Goal: Task Accomplishment & Management: Complete application form

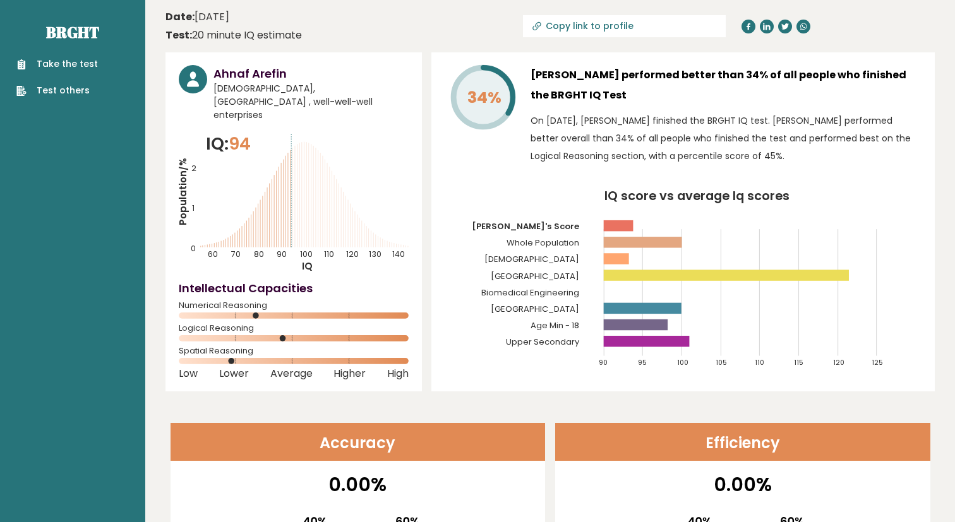
click at [100, 66] on ul "Take the test Test others" at bounding box center [57, 77] width 94 height 40
click at [67, 64] on link "Take the test" at bounding box center [56, 63] width 81 height 13
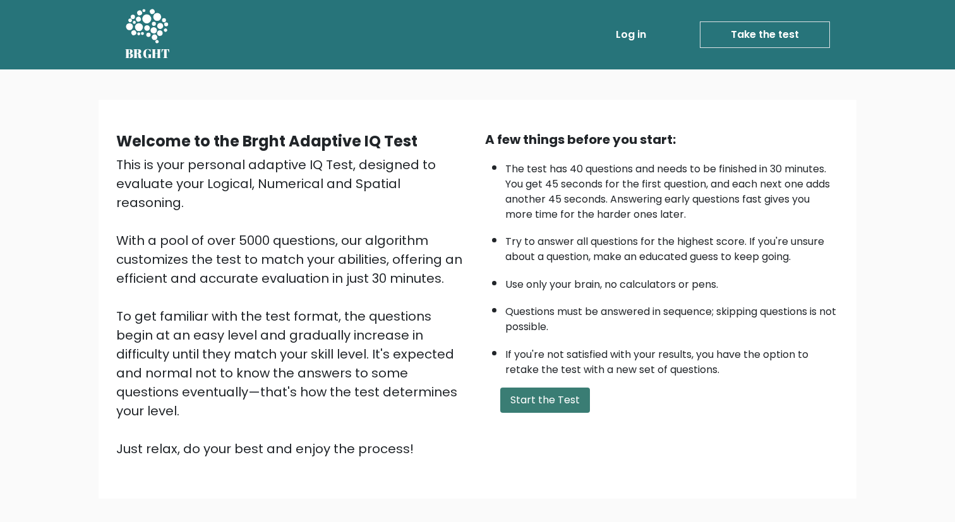
click at [529, 399] on button "Start the Test" at bounding box center [545, 400] width 90 height 25
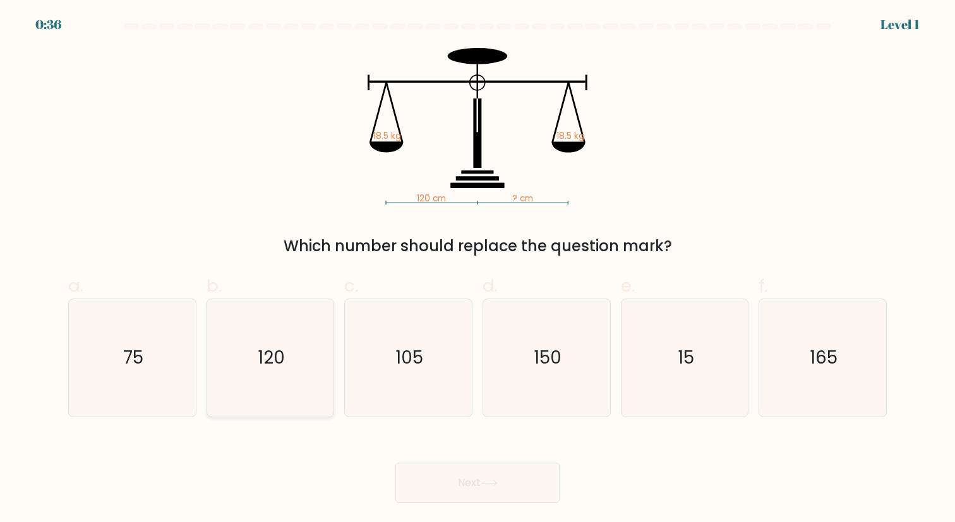
click at [279, 372] on icon "120" at bounding box center [270, 357] width 117 height 117
click at [478, 270] on input "b. 120" at bounding box center [478, 266] width 1 height 8
radio input "true"
click at [500, 495] on button "Next" at bounding box center [477, 483] width 164 height 40
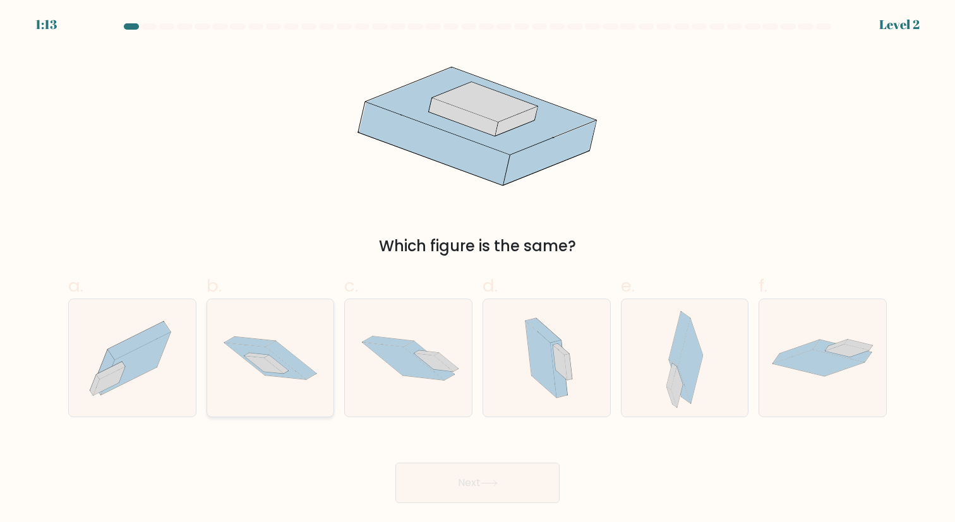
click at [258, 345] on icon at bounding box center [249, 342] width 51 height 10
click at [478, 270] on input "b." at bounding box center [478, 266] width 1 height 8
radio input "true"
click at [533, 492] on button "Next" at bounding box center [477, 483] width 164 height 40
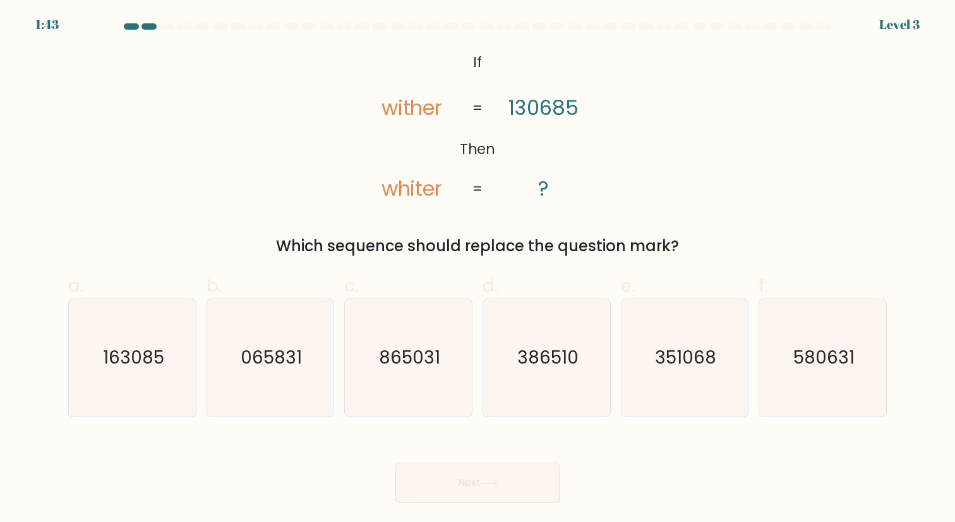
click at [521, 110] on tspan "130685" at bounding box center [544, 107] width 70 height 28
click at [136, 399] on icon "163085" at bounding box center [132, 357] width 117 height 117
click at [478, 270] on input "a. 163085" at bounding box center [478, 266] width 1 height 8
radio input "true"
click at [462, 478] on button "Next" at bounding box center [477, 483] width 164 height 40
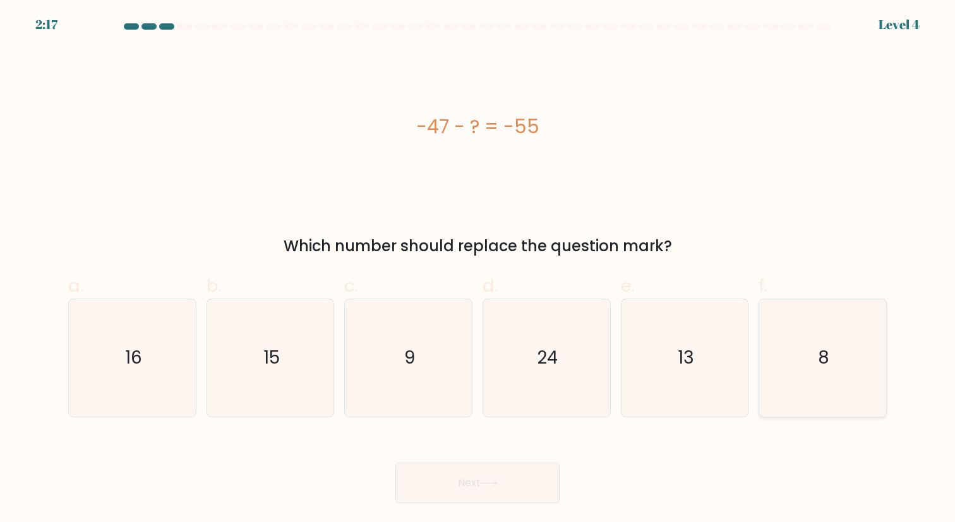
click at [840, 371] on icon "8" at bounding box center [822, 357] width 117 height 117
click at [478, 270] on input "f. 8" at bounding box center [478, 266] width 1 height 8
radio input "true"
click at [474, 488] on button "Next" at bounding box center [477, 483] width 164 height 40
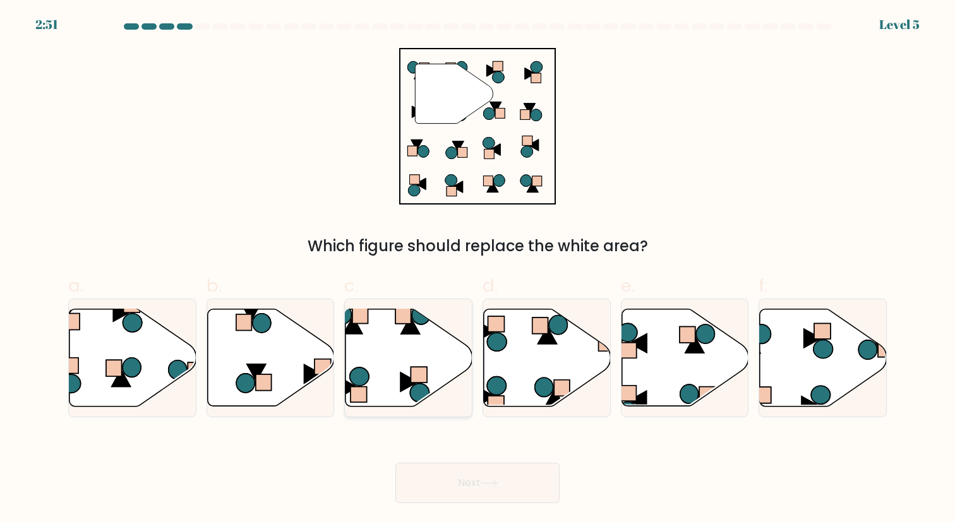
click at [420, 400] on icon at bounding box center [420, 392] width 19 height 18
click at [478, 270] on input "c." at bounding box center [478, 266] width 1 height 8
radio input "true"
click at [505, 487] on button "Next" at bounding box center [477, 483] width 164 height 40
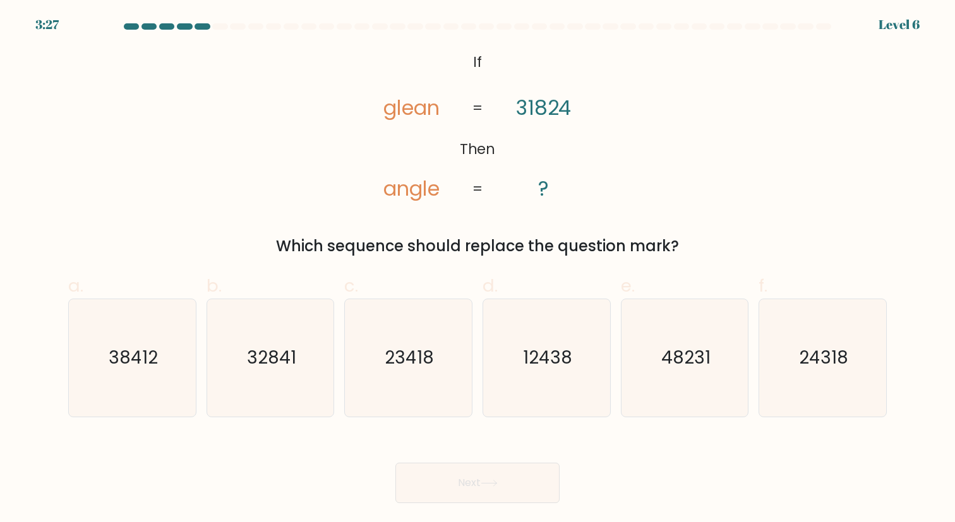
click at [553, 107] on tspan "31824" at bounding box center [544, 107] width 56 height 28
click at [601, 133] on icon "@import url('https://fonts.googleapis.com/css?family=Abril+Fatface:400,100,100i…" at bounding box center [478, 126] width 255 height 157
click at [363, 366] on icon "23418" at bounding box center [408, 357] width 117 height 117
click at [478, 270] on input "c. 23418" at bounding box center [478, 266] width 1 height 8
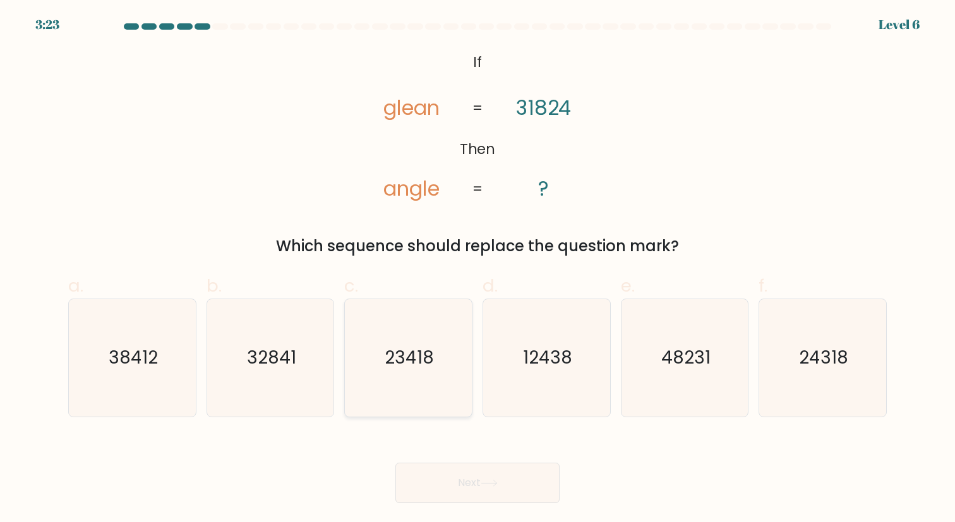
radio input "true"
click at [819, 373] on icon "24318" at bounding box center [822, 357] width 117 height 117
click at [478, 270] on input "f. 24318" at bounding box center [478, 266] width 1 height 8
radio input "true"
click at [479, 494] on button "Next" at bounding box center [477, 483] width 164 height 40
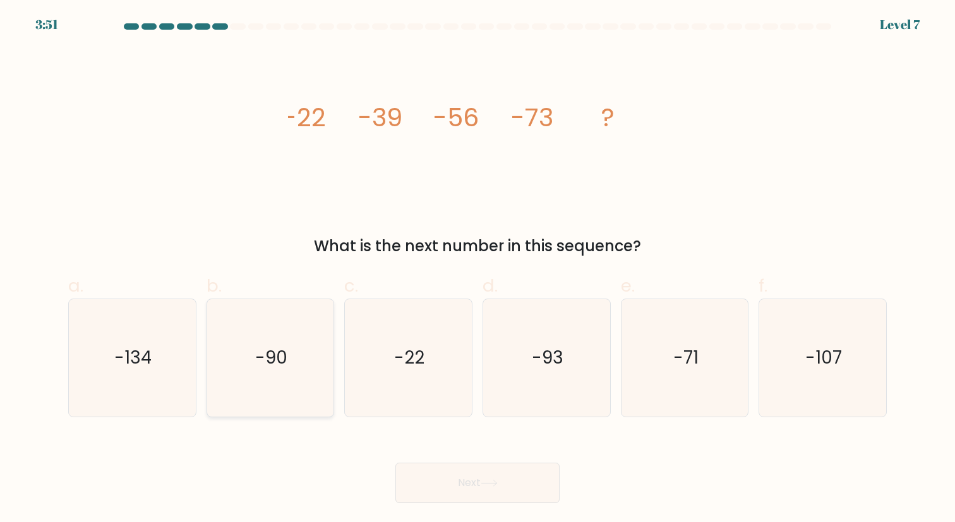
click at [268, 374] on icon "-90" at bounding box center [270, 357] width 117 height 117
click at [478, 270] on input "b. -90" at bounding box center [478, 266] width 1 height 8
radio input "true"
click at [524, 474] on button "Next" at bounding box center [477, 483] width 164 height 40
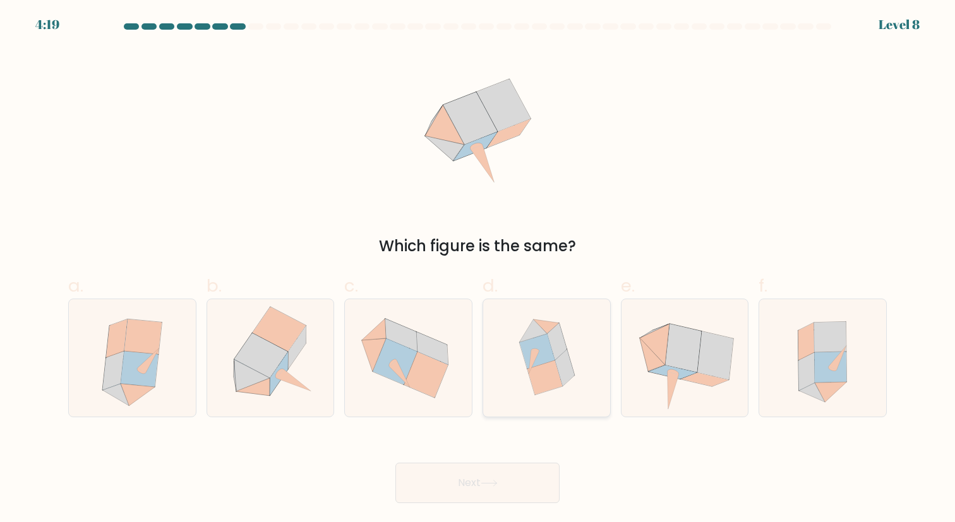
drag, startPoint x: 538, startPoint y: 323, endPoint x: 548, endPoint y: 346, distance: 24.9
click at [538, 323] on icon at bounding box center [547, 327] width 26 height 15
click at [478, 270] on input "d." at bounding box center [478, 266] width 1 height 8
radio input "true"
click at [524, 492] on button "Next" at bounding box center [477, 483] width 164 height 40
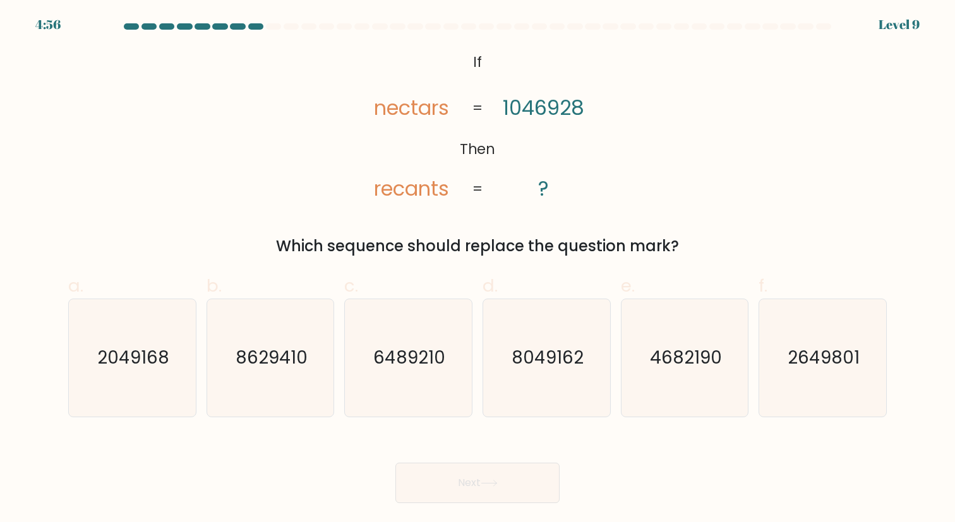
click at [569, 113] on tspan "1046928" at bounding box center [543, 107] width 81 height 28
click at [121, 364] on text "2049168" at bounding box center [133, 358] width 72 height 25
click at [478, 270] on input "a. 2049168" at bounding box center [478, 266] width 1 height 8
radio input "true"
click at [509, 500] on button "Next" at bounding box center [477, 483] width 164 height 40
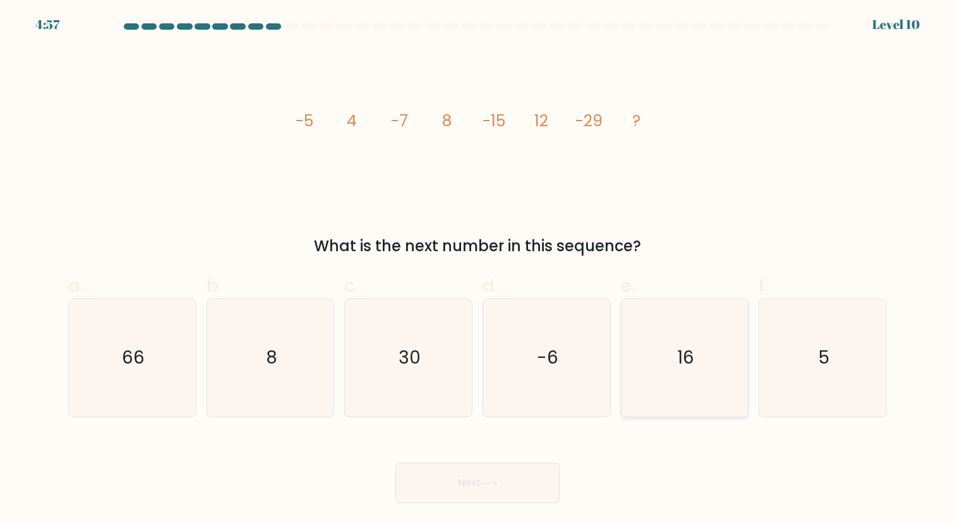
click at [704, 389] on icon "16" at bounding box center [684, 357] width 117 height 117
click at [478, 270] on input "e. 16" at bounding box center [478, 266] width 1 height 8
radio input "true"
click at [508, 480] on button "Next" at bounding box center [477, 483] width 164 height 40
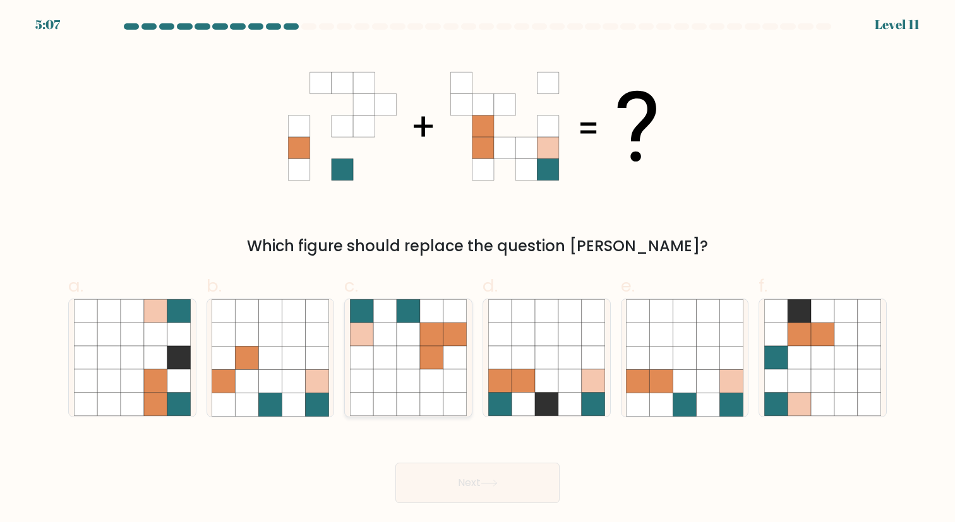
click at [433, 363] on icon at bounding box center [431, 358] width 23 height 23
click at [478, 270] on input "c." at bounding box center [478, 266] width 1 height 8
radio input "true"
click at [483, 481] on icon at bounding box center [489, 483] width 17 height 7
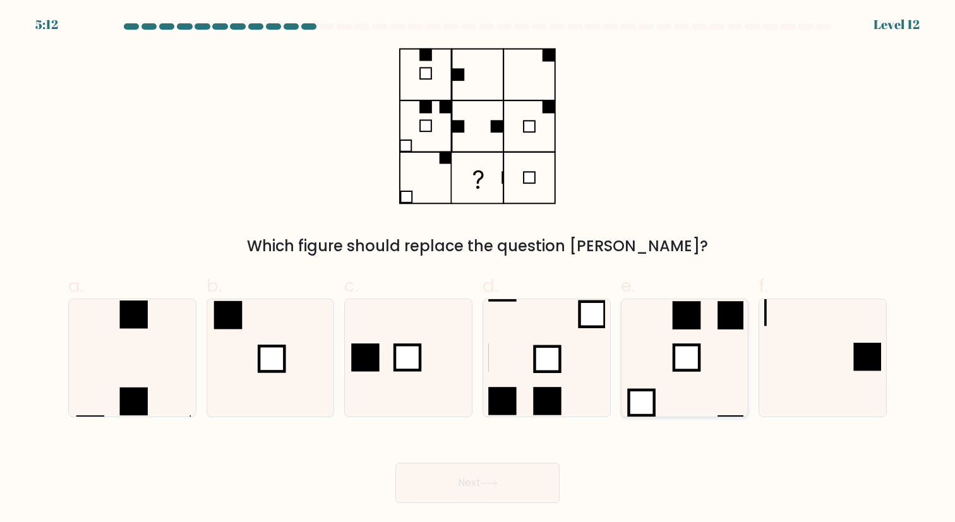
click at [702, 359] on icon at bounding box center [684, 357] width 117 height 117
click at [478, 270] on input "e." at bounding box center [478, 266] width 1 height 8
radio input "true"
click at [469, 493] on button "Next" at bounding box center [477, 483] width 164 height 40
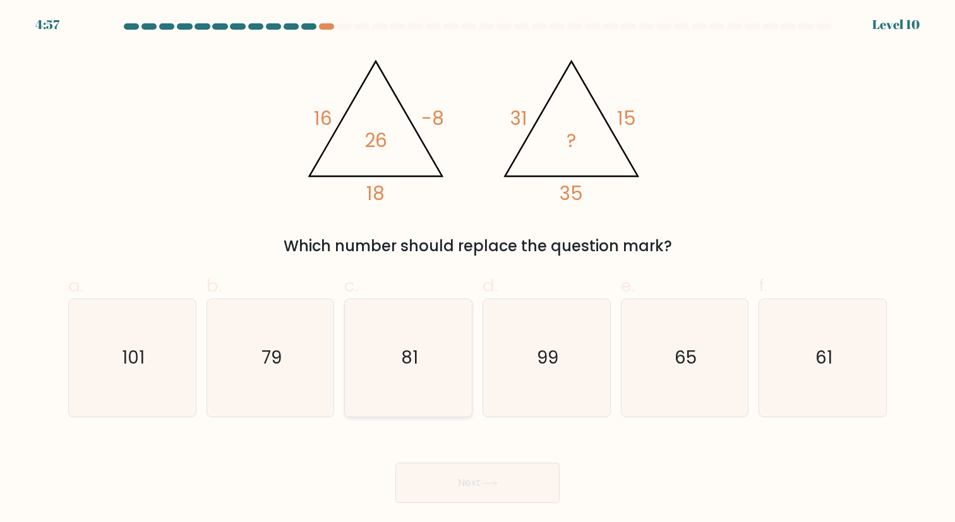
click at [400, 333] on icon "81" at bounding box center [408, 357] width 117 height 117
click at [478, 270] on input "c. 81" at bounding box center [478, 266] width 1 height 8
radio input "true"
click at [484, 495] on button "Next" at bounding box center [477, 483] width 164 height 40
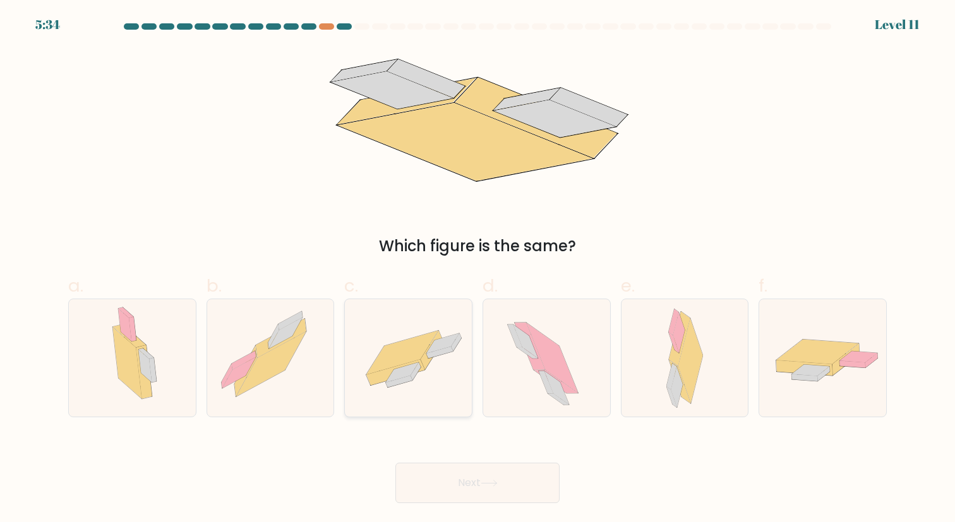
click at [455, 377] on icon at bounding box center [408, 359] width 127 height 88
click at [478, 270] on input "c." at bounding box center [478, 266] width 1 height 8
radio input "true"
click at [474, 495] on button "Next" at bounding box center [477, 483] width 164 height 40
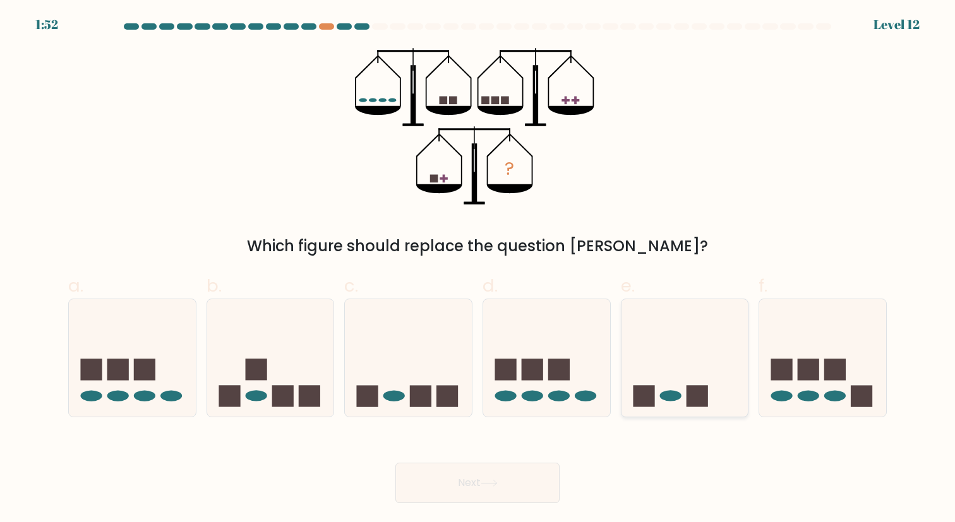
click at [659, 329] on icon at bounding box center [685, 358] width 127 height 105
click at [478, 270] on input "e." at bounding box center [478, 266] width 1 height 8
radio input "true"
click at [440, 369] on icon at bounding box center [408, 358] width 127 height 105
click at [478, 270] on input "c." at bounding box center [478, 266] width 1 height 8
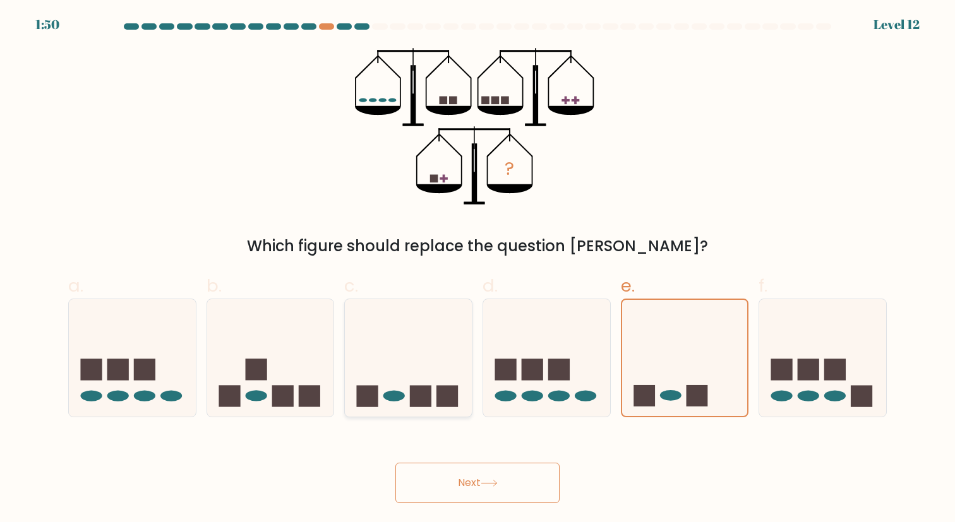
radio input "true"
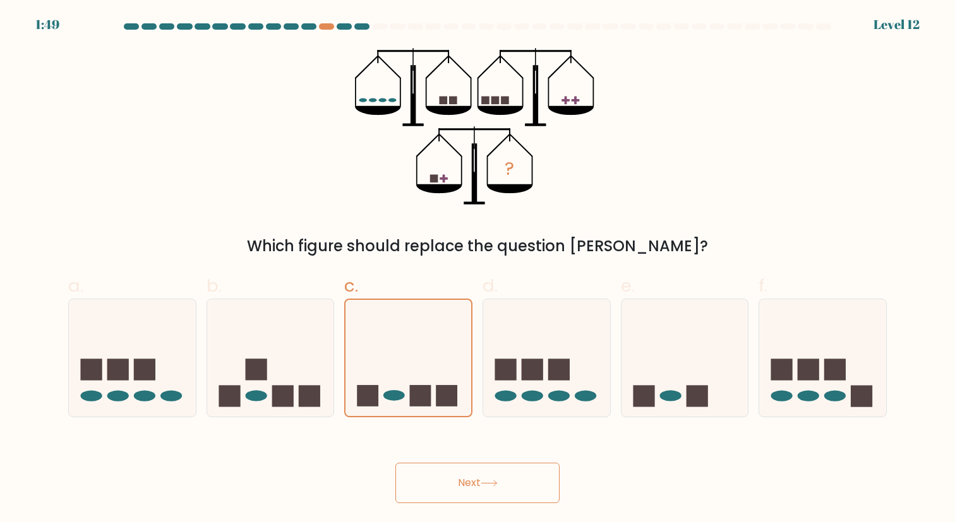
click at [437, 481] on button "Next" at bounding box center [477, 483] width 164 height 40
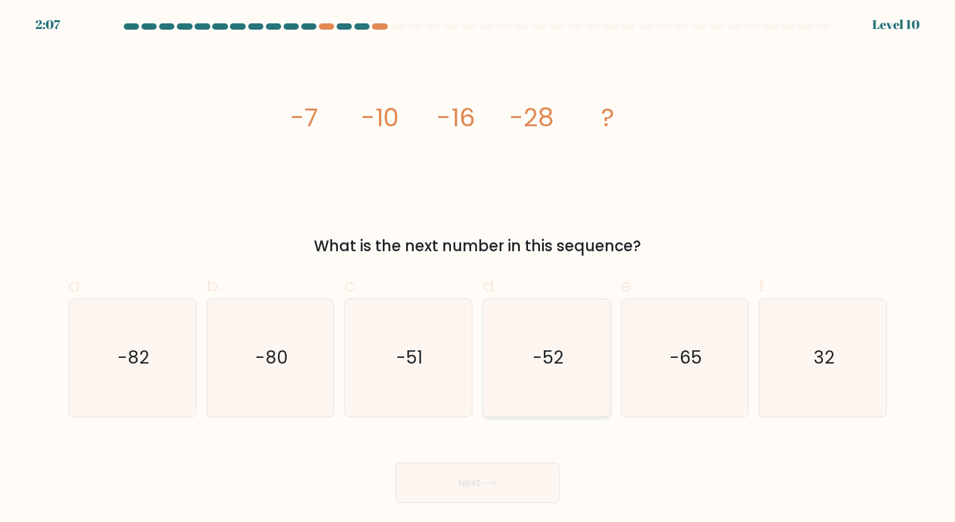
click at [571, 351] on icon "-52" at bounding box center [546, 357] width 117 height 117
click at [478, 270] on input "d. -52" at bounding box center [478, 266] width 1 height 8
radio input "true"
click at [520, 485] on button "Next" at bounding box center [477, 483] width 164 height 40
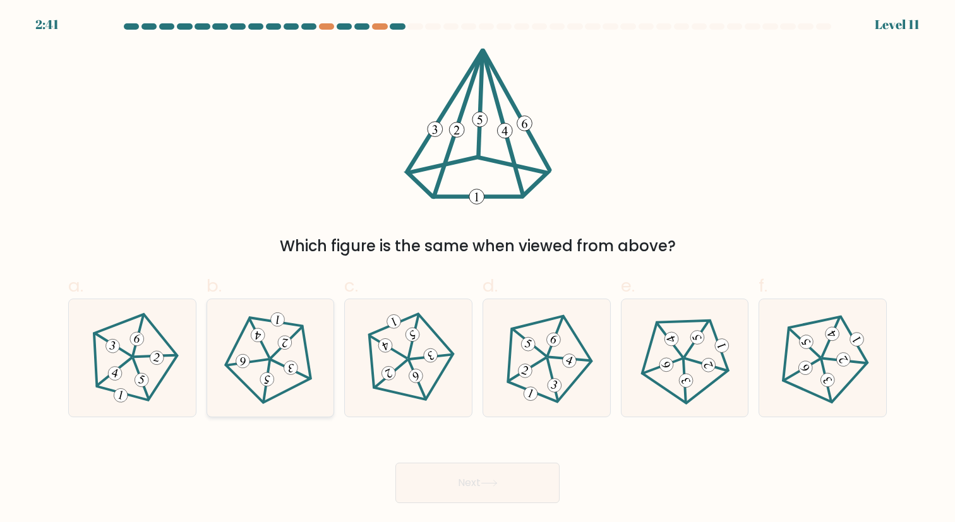
click at [277, 345] on icon at bounding box center [270, 357] width 93 height 93
click at [478, 270] on input "b." at bounding box center [478, 266] width 1 height 8
radio input "true"
click at [466, 492] on button "Next" at bounding box center [477, 483] width 164 height 40
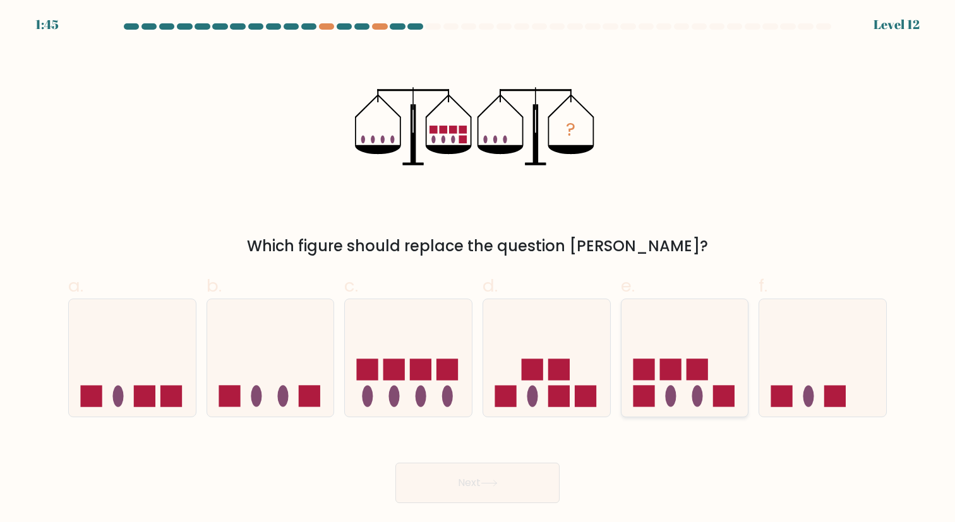
click at [692, 385] on icon at bounding box center [685, 358] width 127 height 105
click at [478, 270] on input "e." at bounding box center [478, 266] width 1 height 8
radio input "true"
click at [502, 478] on button "Next" at bounding box center [477, 483] width 164 height 40
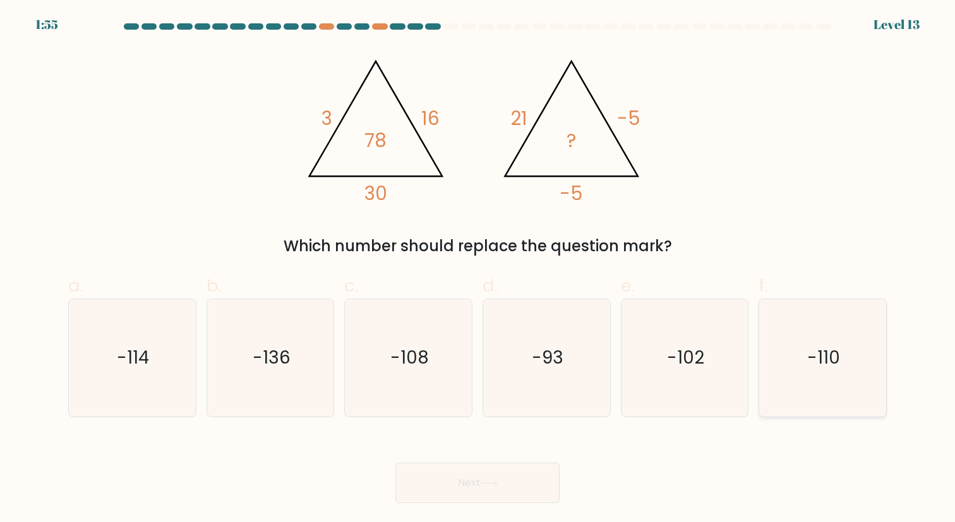
click at [774, 341] on icon "-110" at bounding box center [822, 357] width 117 height 117
click at [478, 270] on input "f. -110" at bounding box center [478, 266] width 1 height 8
radio input "true"
click at [483, 483] on button "Next" at bounding box center [477, 483] width 164 height 40
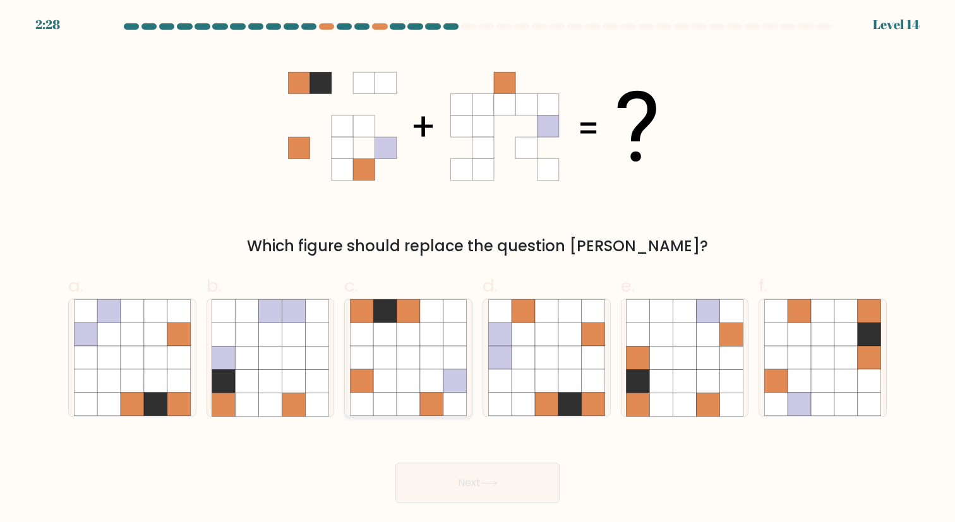
click at [435, 347] on icon at bounding box center [431, 358] width 23 height 23
click at [478, 270] on input "c." at bounding box center [478, 266] width 1 height 8
radio input "true"
click at [531, 357] on icon at bounding box center [523, 358] width 23 height 23
click at [478, 270] on input "d." at bounding box center [478, 266] width 1 height 8
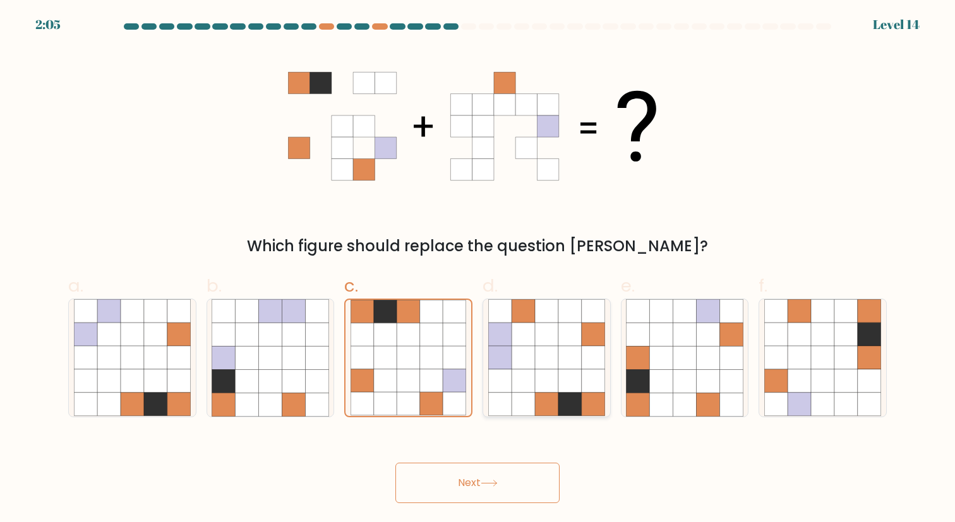
radio input "true"
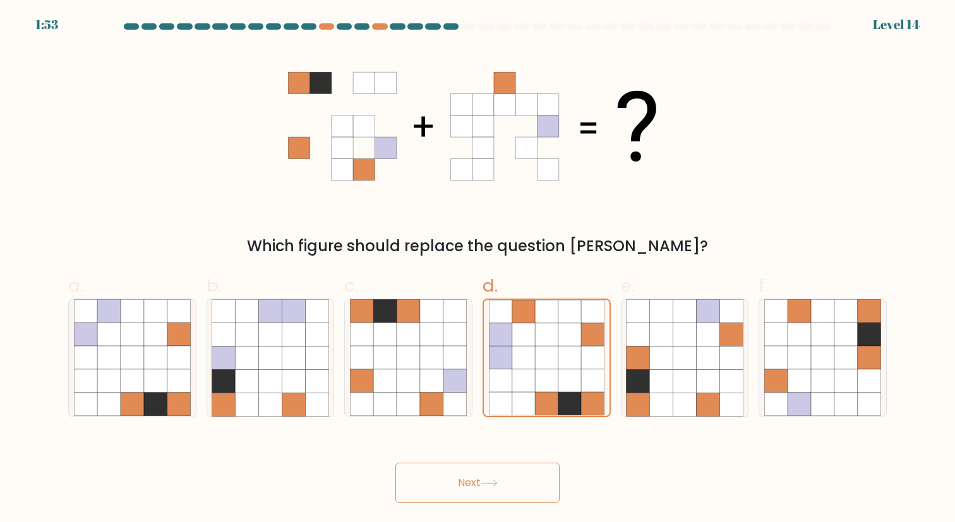
click at [511, 480] on button "Next" at bounding box center [477, 483] width 164 height 40
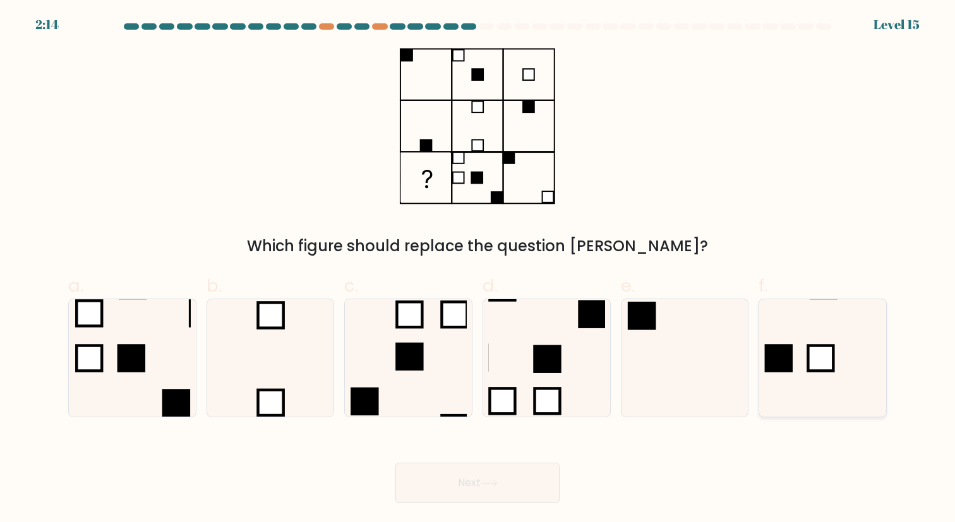
click at [846, 396] on icon at bounding box center [822, 357] width 117 height 117
click at [478, 270] on input "f." at bounding box center [478, 266] width 1 height 8
radio input "true"
click at [534, 489] on button "Next" at bounding box center [477, 483] width 164 height 40
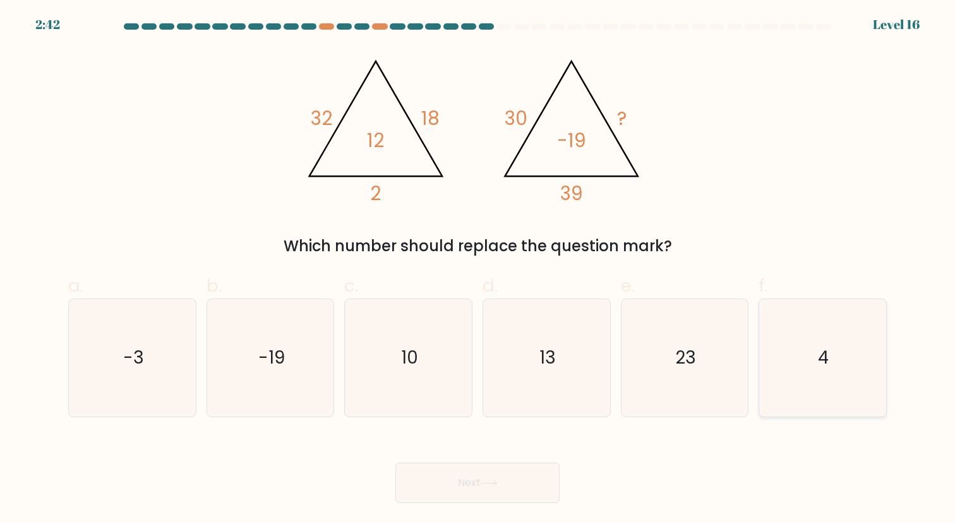
click at [819, 385] on icon "4" at bounding box center [822, 357] width 117 height 117
click at [478, 270] on input "f. 4" at bounding box center [478, 266] width 1 height 8
radio input "true"
click at [482, 477] on button "Next" at bounding box center [477, 483] width 164 height 40
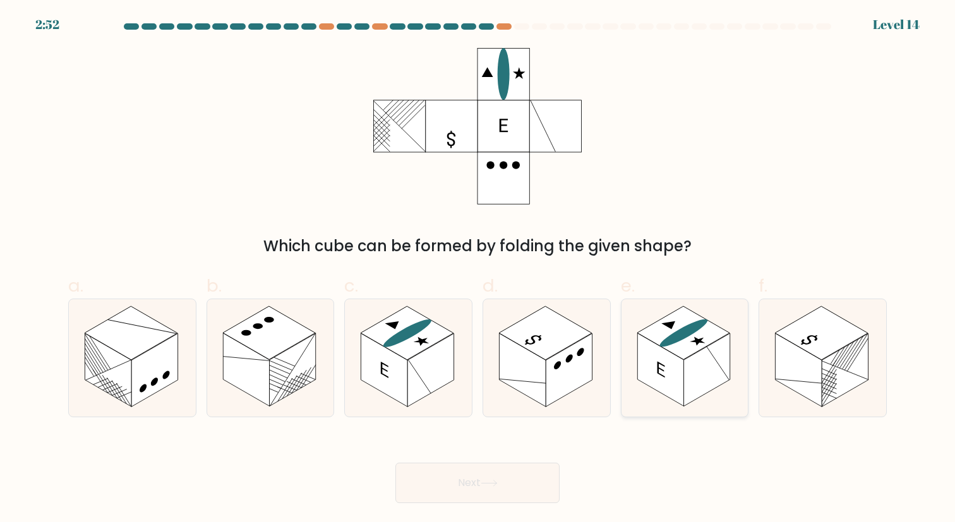
click at [723, 387] on icon at bounding box center [685, 357] width 127 height 117
click at [478, 270] on input "e." at bounding box center [478, 266] width 1 height 8
radio input "true"
click at [440, 375] on rect at bounding box center [430, 370] width 46 height 73
click at [478, 270] on input "c." at bounding box center [478, 266] width 1 height 8
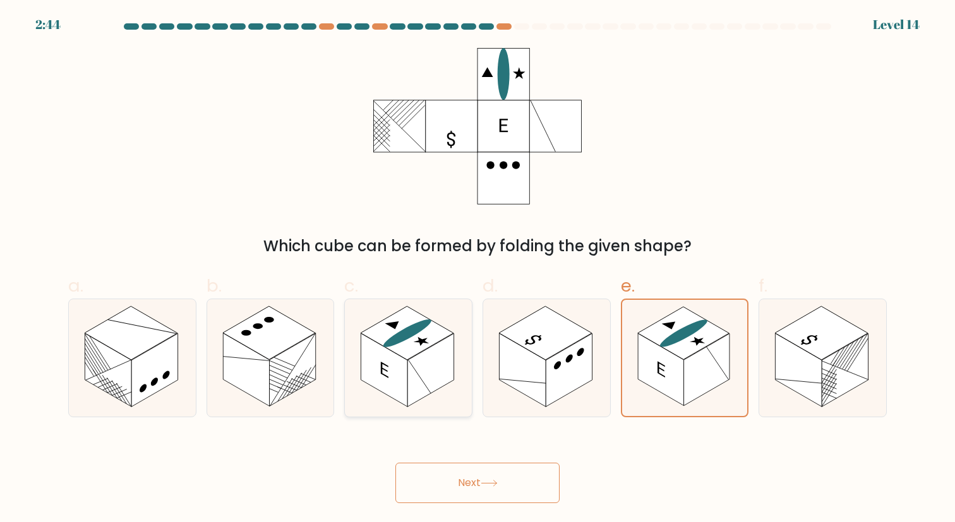
radio input "true"
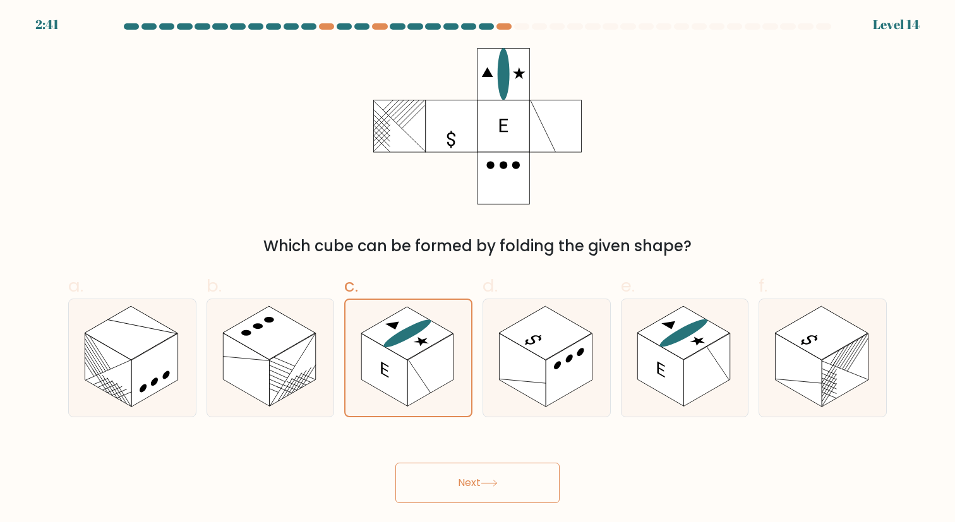
click at [503, 466] on button "Next" at bounding box center [477, 483] width 164 height 40
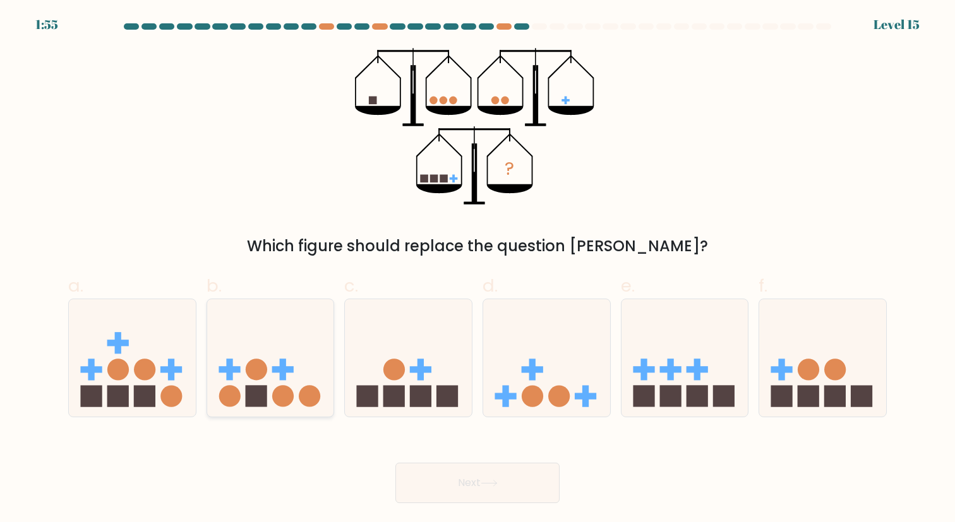
click at [256, 359] on circle at bounding box center [256, 369] width 21 height 21
click at [478, 270] on input "b." at bounding box center [478, 266] width 1 height 8
radio input "true"
click at [442, 498] on button "Next" at bounding box center [477, 483] width 164 height 40
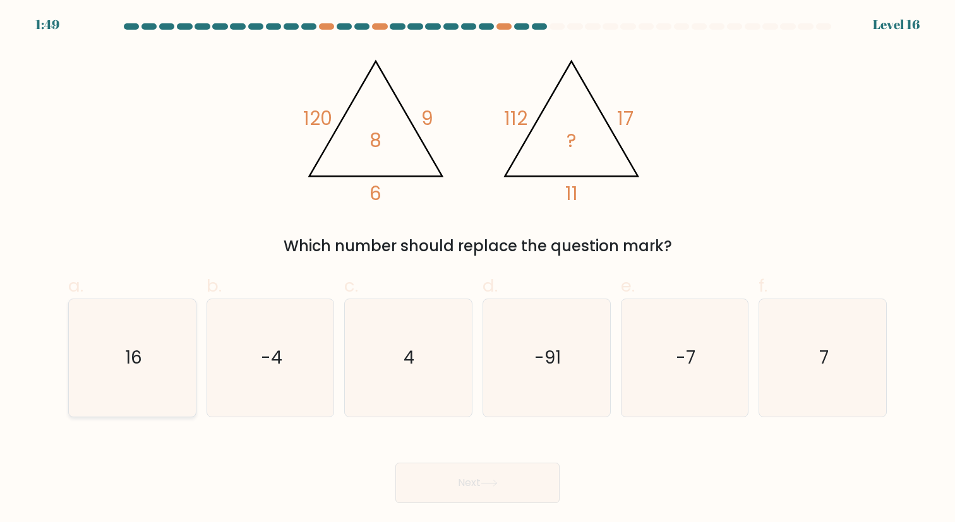
click at [143, 405] on icon "16" at bounding box center [132, 357] width 117 height 117
click at [478, 270] on input "a. 16" at bounding box center [478, 266] width 1 height 8
radio input "true"
click at [483, 487] on button "Next" at bounding box center [477, 483] width 164 height 40
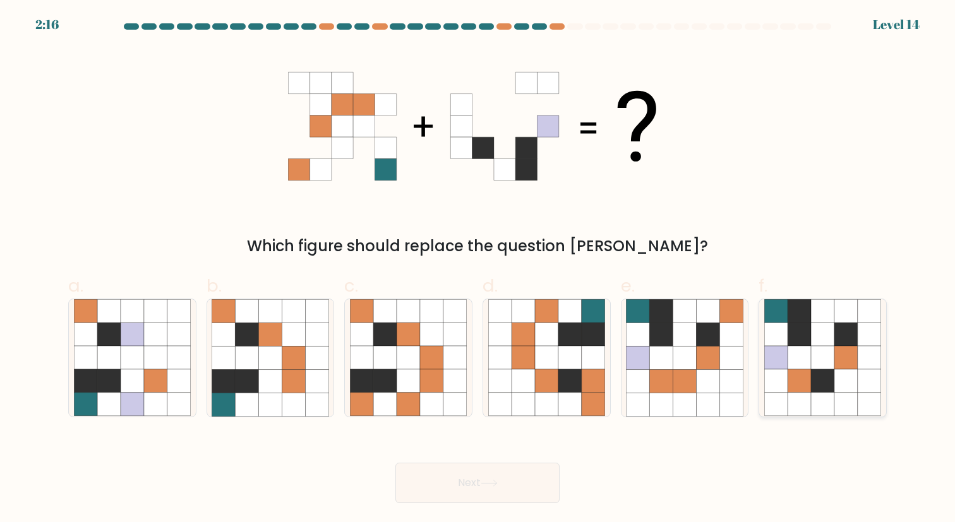
click at [830, 342] on icon at bounding box center [822, 334] width 23 height 23
click at [478, 270] on input "f." at bounding box center [478, 266] width 1 height 8
radio input "true"
click at [676, 375] on icon at bounding box center [684, 381] width 23 height 23
click at [478, 270] on input "e." at bounding box center [478, 266] width 1 height 8
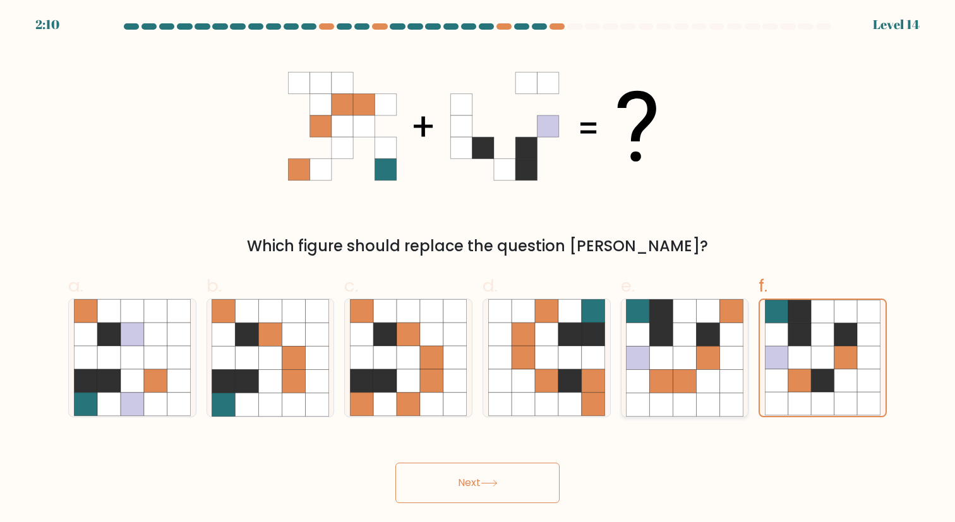
radio input "true"
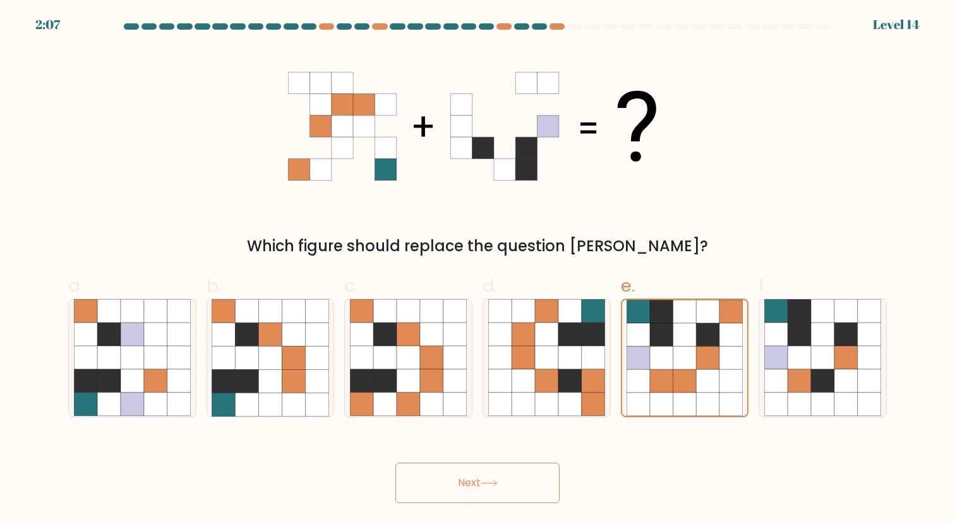
click at [493, 483] on icon at bounding box center [489, 483] width 17 height 7
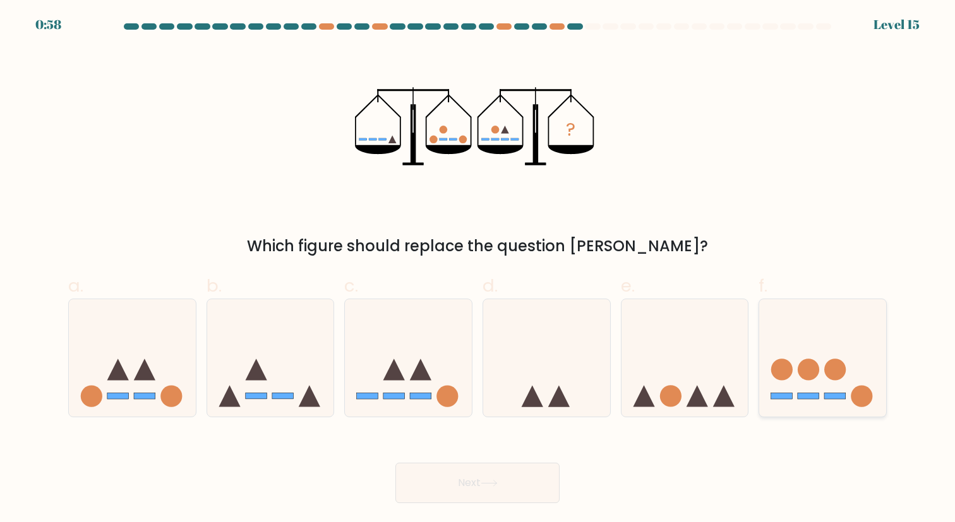
click at [834, 397] on rect at bounding box center [835, 397] width 21 height 6
click at [478, 270] on input "f." at bounding box center [478, 266] width 1 height 8
radio input "true"
click at [512, 480] on button "Next" at bounding box center [477, 483] width 164 height 40
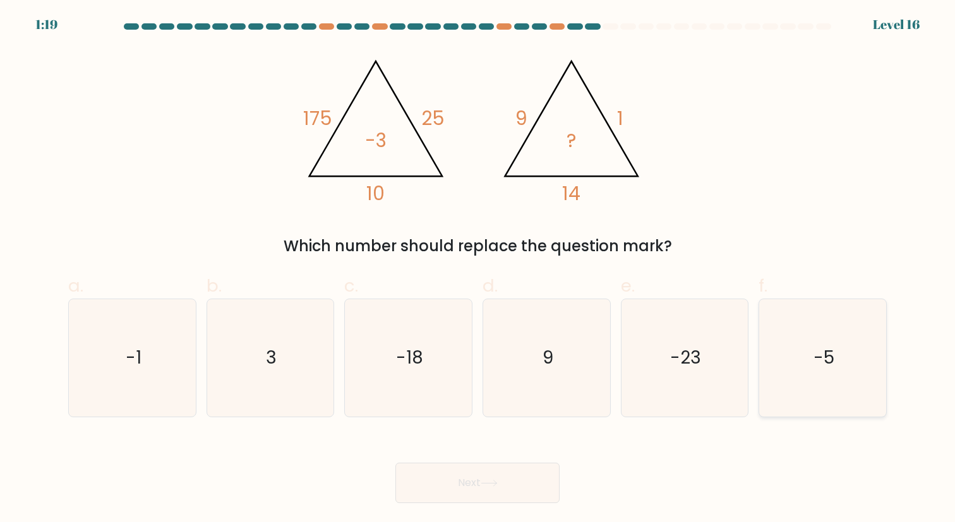
click at [848, 388] on icon "-5" at bounding box center [822, 357] width 117 height 117
click at [478, 270] on input "f. -5" at bounding box center [478, 266] width 1 height 8
radio input "true"
click at [494, 485] on icon at bounding box center [489, 483] width 17 height 7
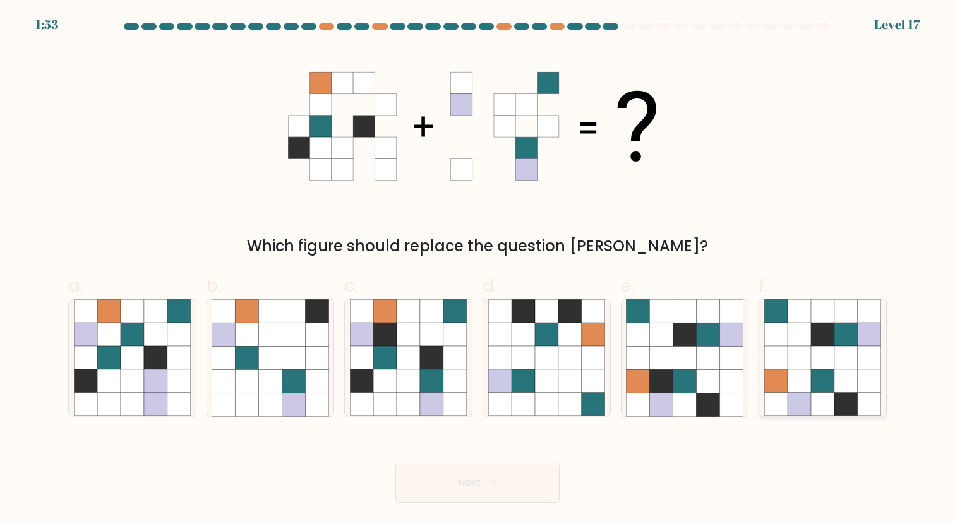
click at [836, 374] on icon at bounding box center [845, 381] width 23 height 23
click at [478, 270] on input "f." at bounding box center [478, 266] width 1 height 8
radio input "true"
click at [502, 476] on button "Next" at bounding box center [477, 483] width 164 height 40
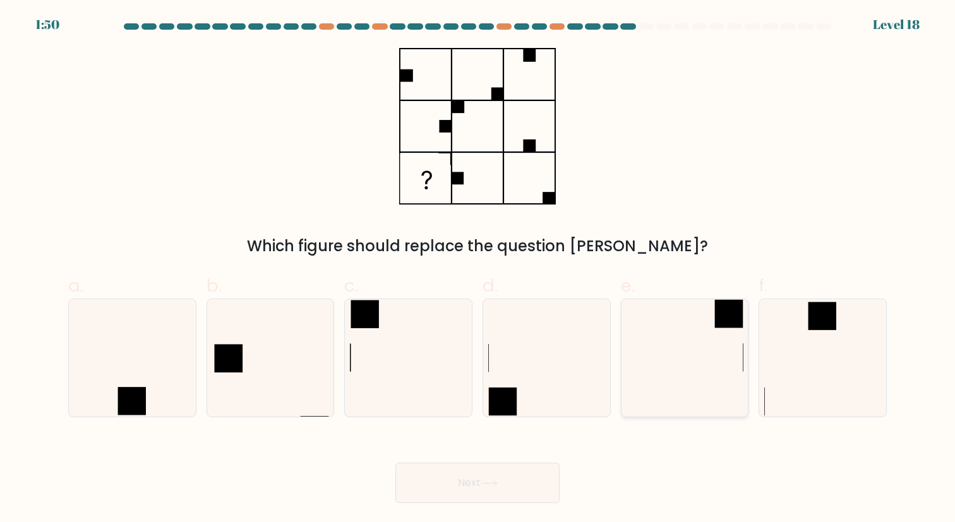
click at [689, 399] on icon at bounding box center [684, 357] width 117 height 117
click at [478, 270] on input "e." at bounding box center [478, 266] width 1 height 8
radio input "true"
click at [519, 478] on button "Next" at bounding box center [477, 483] width 164 height 40
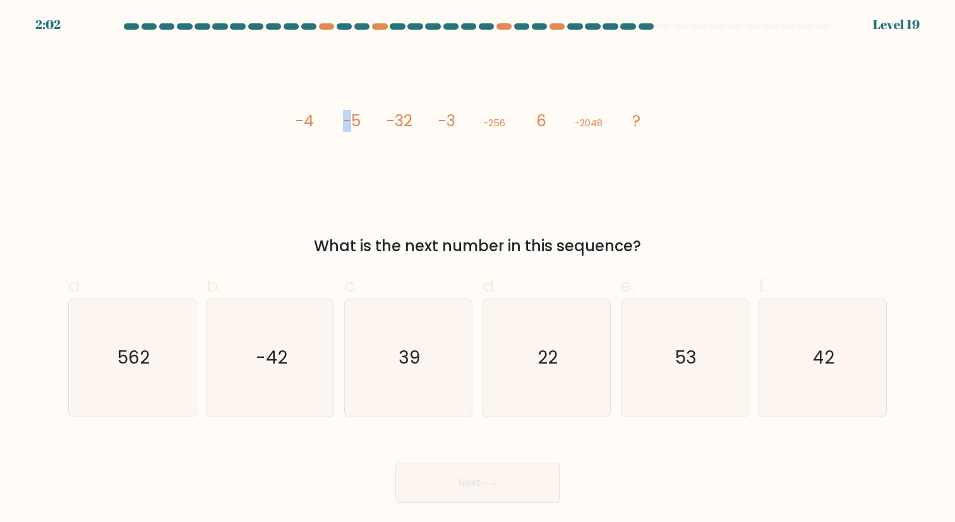
click at [349, 115] on tspan "-5" at bounding box center [352, 121] width 18 height 22
drag, startPoint x: 443, startPoint y: 120, endPoint x: 450, endPoint y: 120, distance: 6.9
click at [450, 120] on tspan "-3" at bounding box center [446, 121] width 17 height 22
click at [543, 373] on icon "22" at bounding box center [546, 357] width 117 height 117
click at [478, 270] on input "d. 22" at bounding box center [478, 266] width 1 height 8
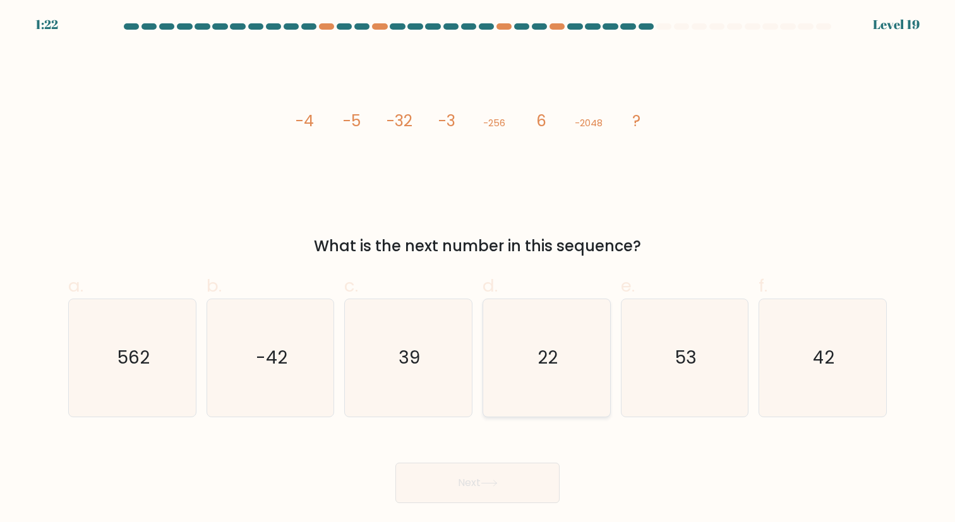
radio input "true"
click at [467, 477] on button "Next" at bounding box center [477, 483] width 164 height 40
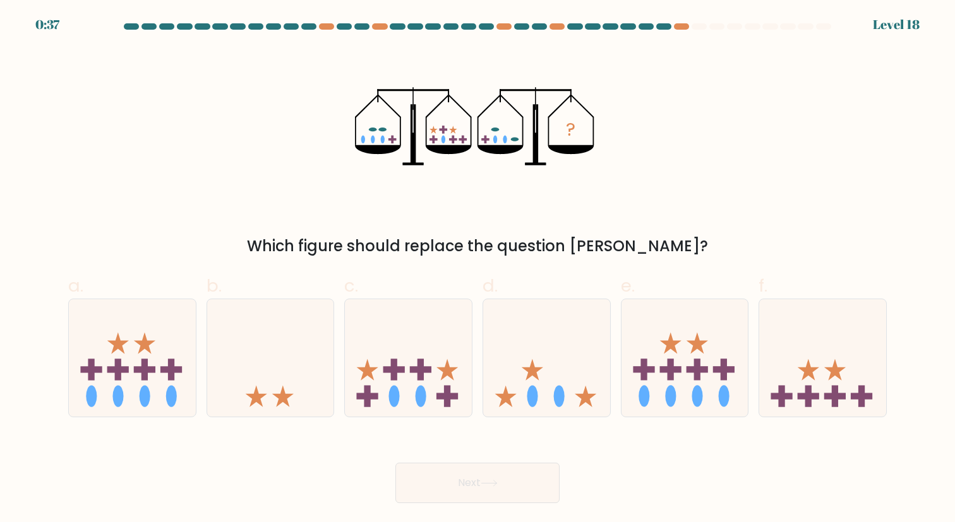
click at [897, 26] on form at bounding box center [477, 263] width 955 height 480
